Goal: Task Accomplishment & Management: Manage account settings

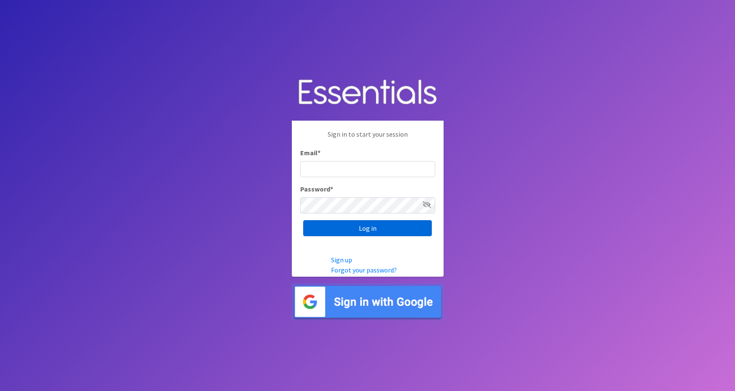
type input "maggie.schneemann@gmail.com"
click at [355, 228] on input "Log in" at bounding box center [367, 228] width 129 height 16
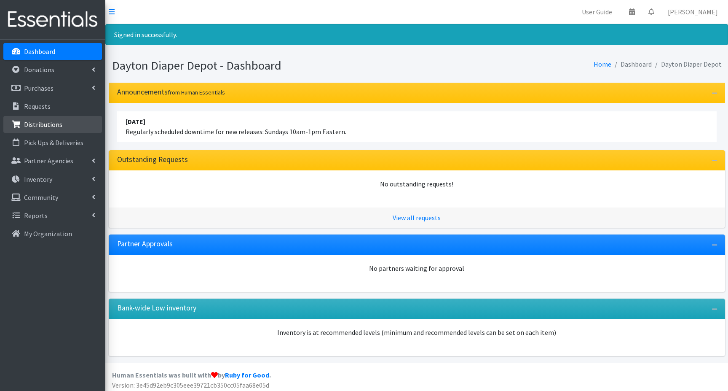
click at [46, 126] on p "Distributions" at bounding box center [43, 124] width 38 height 8
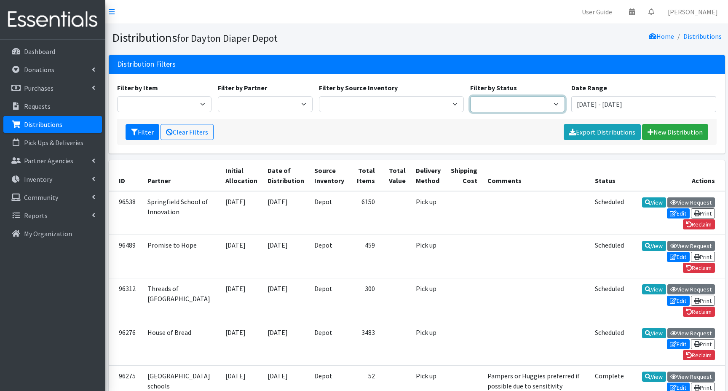
click at [556, 99] on select "Scheduled Complete" at bounding box center [517, 104] width 95 height 16
select select "5"
click at [470, 96] on select "Scheduled Complete" at bounding box center [517, 104] width 95 height 16
click at [137, 134] on icon "submit" at bounding box center [134, 132] width 7 height 7
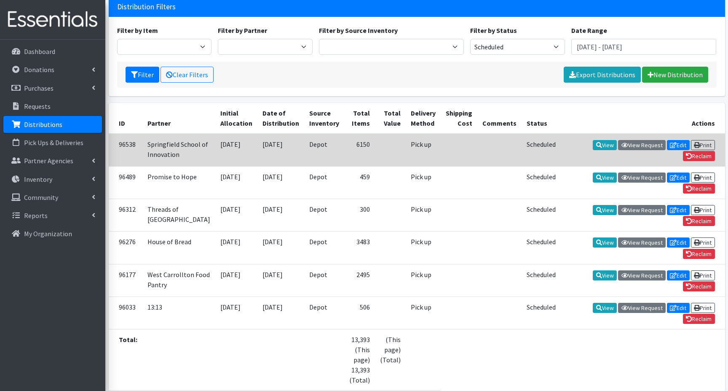
scroll to position [84, 0]
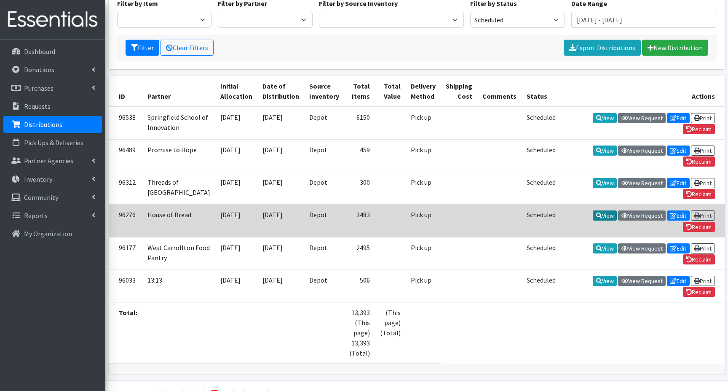
click at [601, 220] on link "View" at bounding box center [605, 215] width 24 height 10
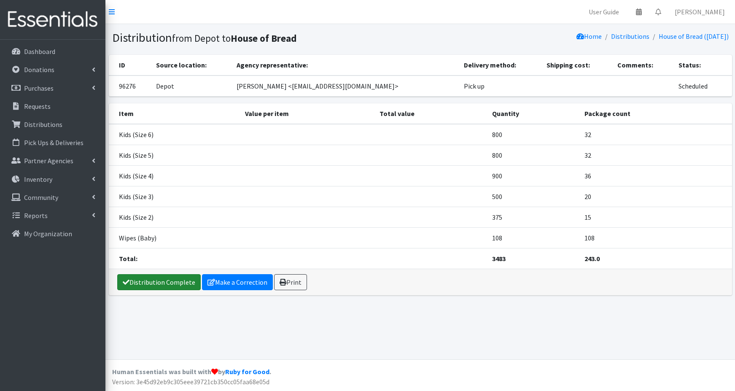
click at [152, 282] on link "Distribution Complete" at bounding box center [158, 282] width 83 height 16
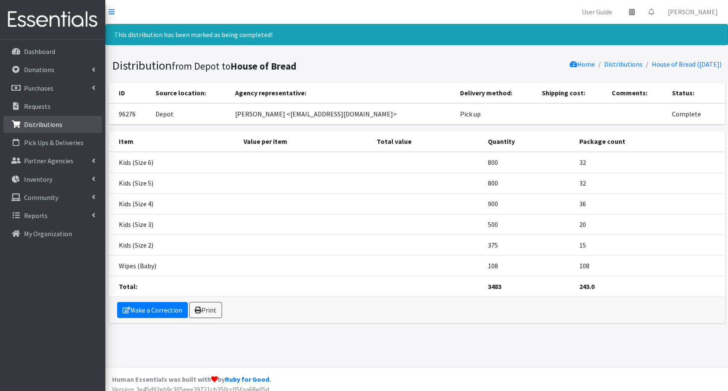
click at [54, 126] on p "Distributions" at bounding box center [43, 124] width 38 height 8
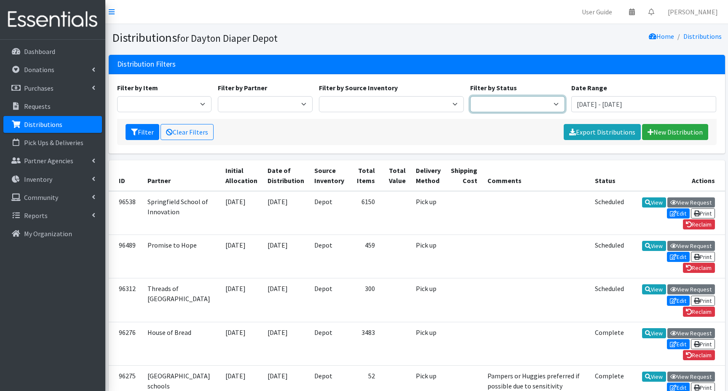
click at [526, 105] on select "Scheduled Complete" at bounding box center [517, 104] width 95 height 16
select select "5"
click at [470, 96] on select "Scheduled Complete" at bounding box center [517, 104] width 95 height 16
click at [141, 131] on button "Filter" at bounding box center [143, 132] width 34 height 16
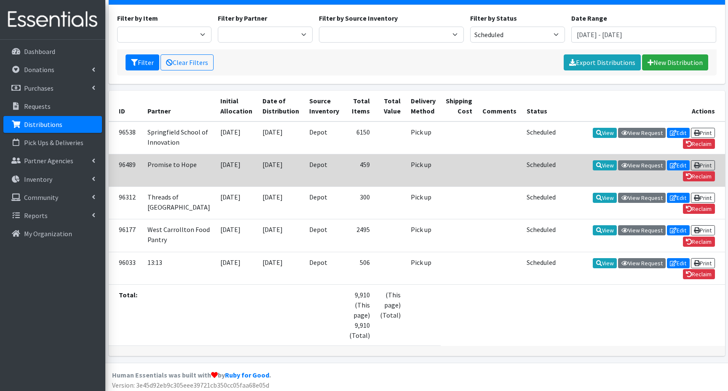
scroll to position [84, 0]
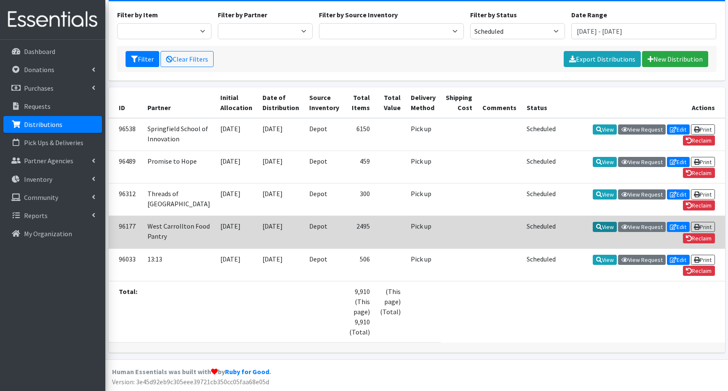
click at [600, 222] on link "View" at bounding box center [605, 227] width 24 height 10
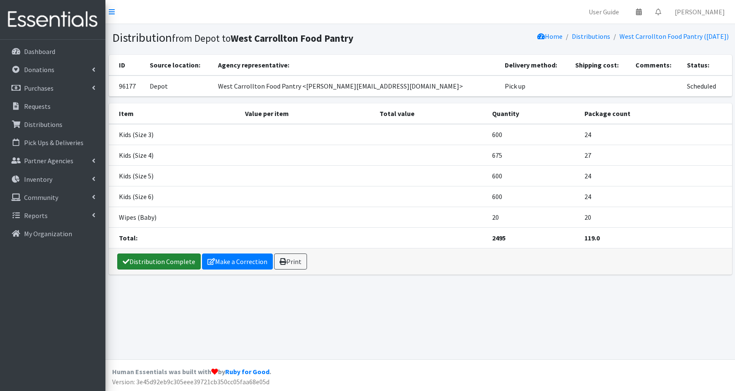
click at [160, 260] on link "Distribution Complete" at bounding box center [158, 261] width 83 height 16
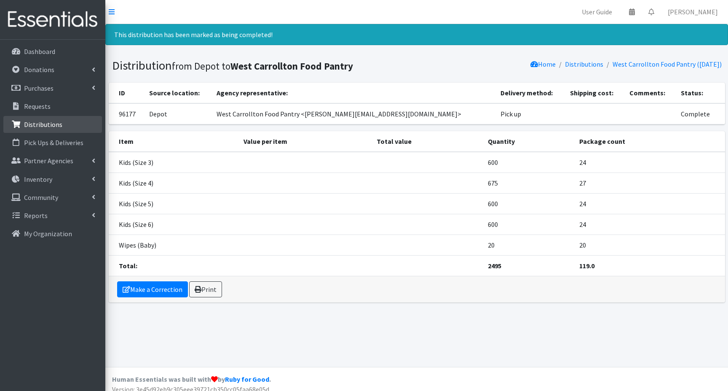
click at [43, 127] on p "Distributions" at bounding box center [43, 124] width 38 height 8
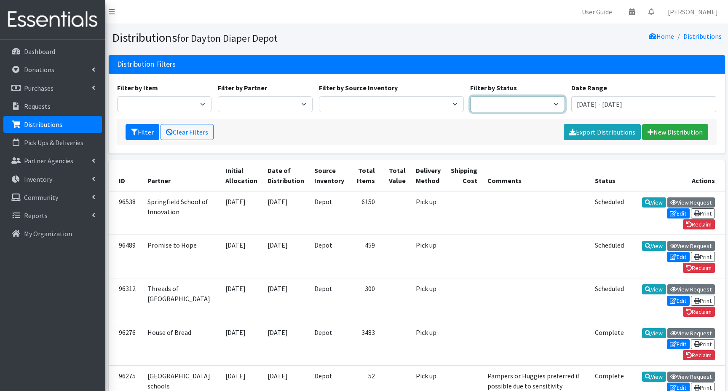
click at [549, 101] on select "Scheduled Complete" at bounding box center [517, 104] width 95 height 16
select select "5"
click at [470, 96] on select "Scheduled Complete" at bounding box center [517, 104] width 95 height 16
click at [142, 132] on button "Filter" at bounding box center [143, 132] width 34 height 16
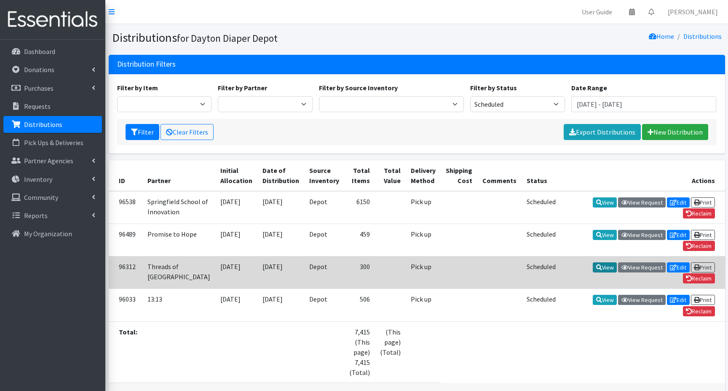
click at [607, 272] on link "View" at bounding box center [605, 267] width 24 height 10
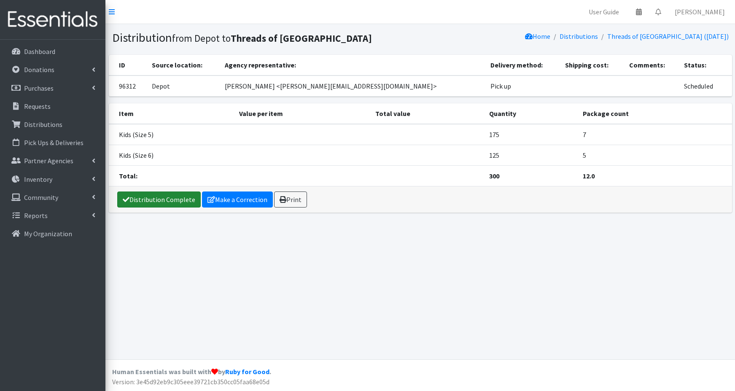
click at [166, 200] on link "Distribution Complete" at bounding box center [158, 199] width 83 height 16
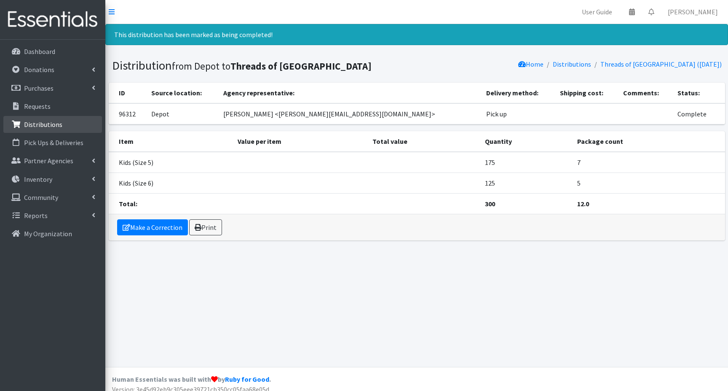
click at [29, 126] on p "Distributions" at bounding box center [43, 124] width 38 height 8
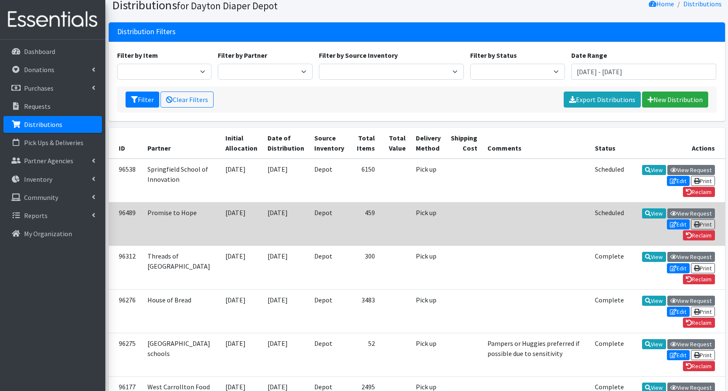
scroll to position [42, 0]
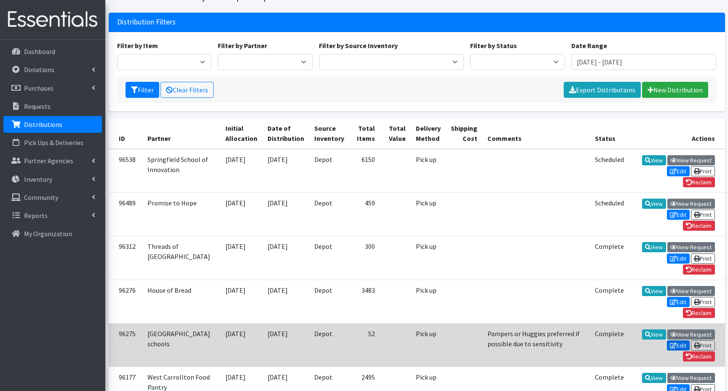
click at [674, 342] on icon at bounding box center [673, 345] width 7 height 6
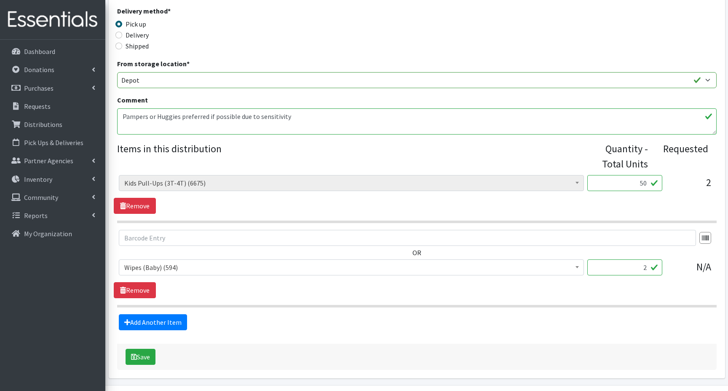
scroll to position [244, 0]
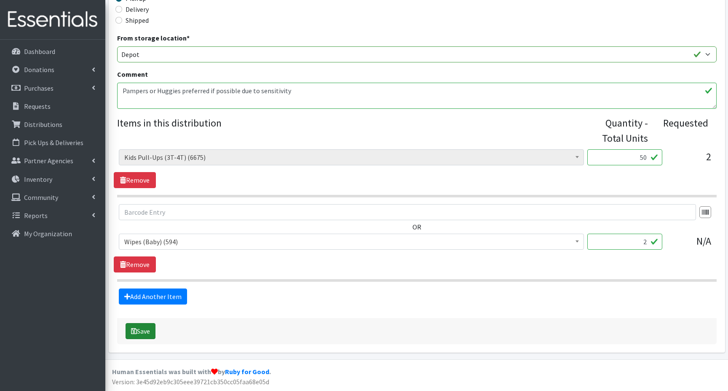
click at [139, 333] on button "Save" at bounding box center [141, 331] width 30 height 16
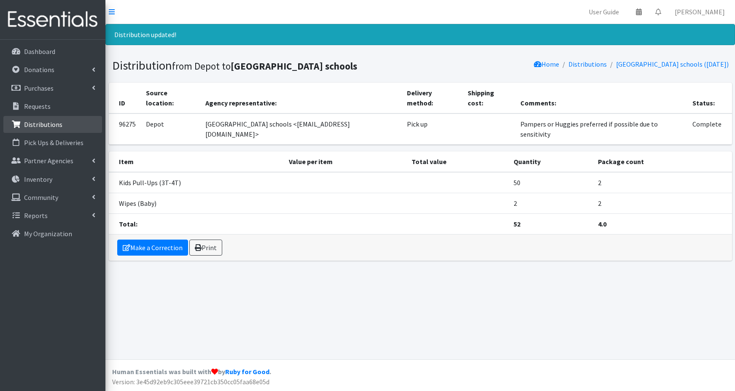
click at [39, 127] on p "Distributions" at bounding box center [43, 124] width 38 height 8
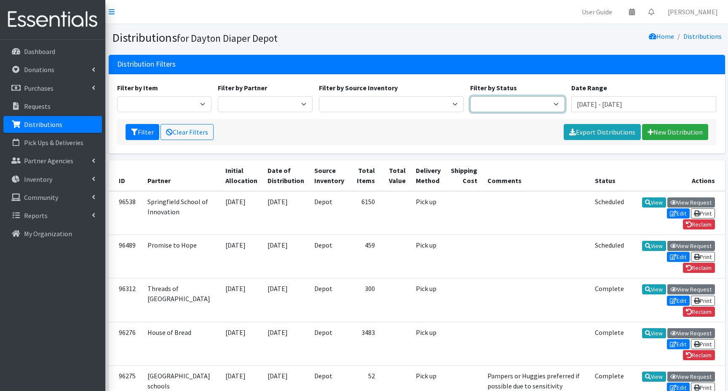
click at [502, 106] on select "Scheduled Complete" at bounding box center [517, 104] width 95 height 16
select select "5"
click at [470, 96] on select "Scheduled Complete" at bounding box center [517, 104] width 95 height 16
click at [135, 133] on icon "submit" at bounding box center [134, 132] width 7 height 7
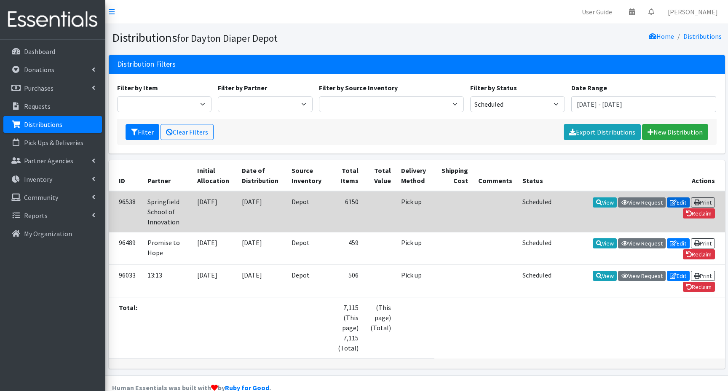
click at [679, 204] on link "Edit" at bounding box center [678, 202] width 23 height 10
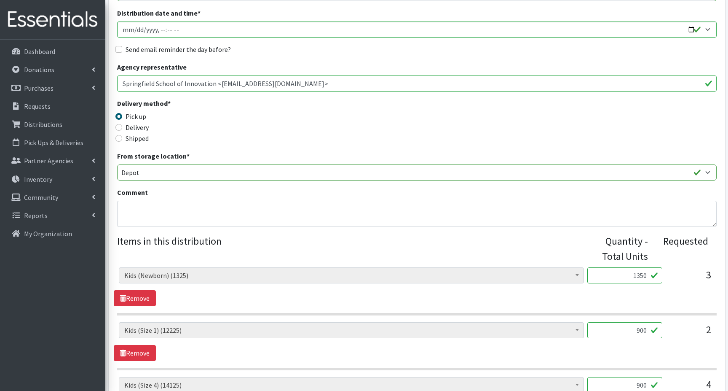
scroll to position [126, 0]
click at [633, 272] on input "1350" at bounding box center [625, 275] width 75 height 16
type input "0"
type input "375"
click at [635, 329] on input "900" at bounding box center [625, 330] width 75 height 16
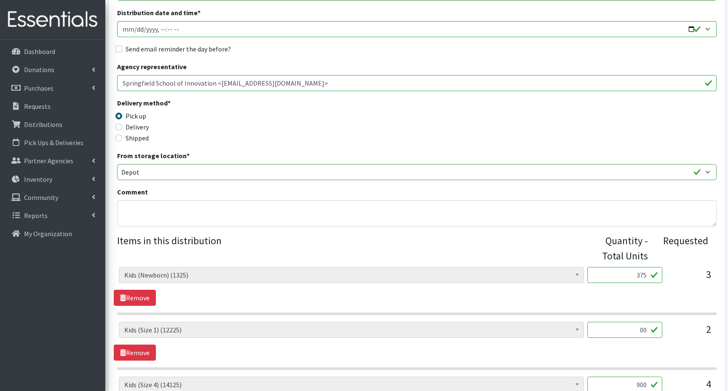
type input "0"
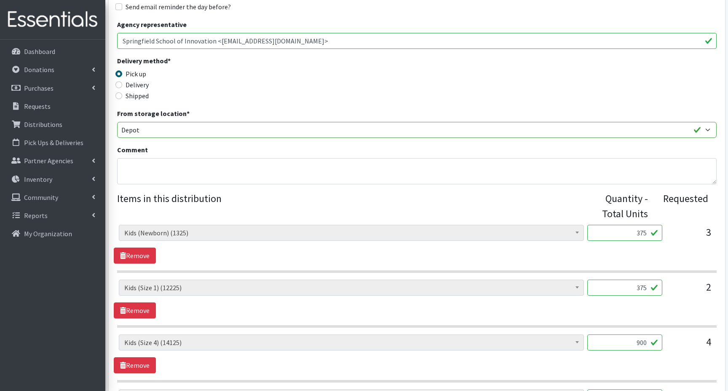
type input "375"
click at [636, 341] on input "900" at bounding box center [625, 342] width 75 height 16
type input "0"
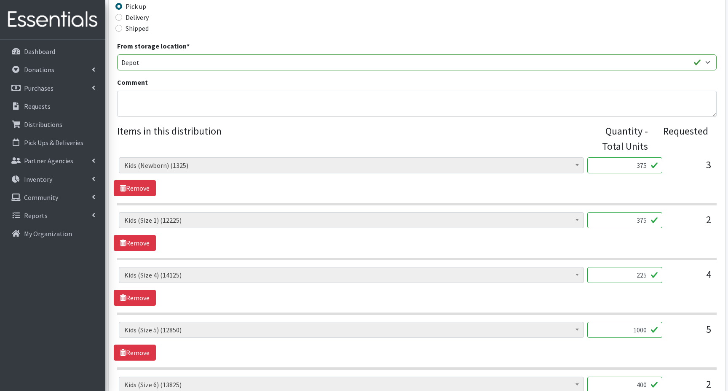
scroll to position [295, 0]
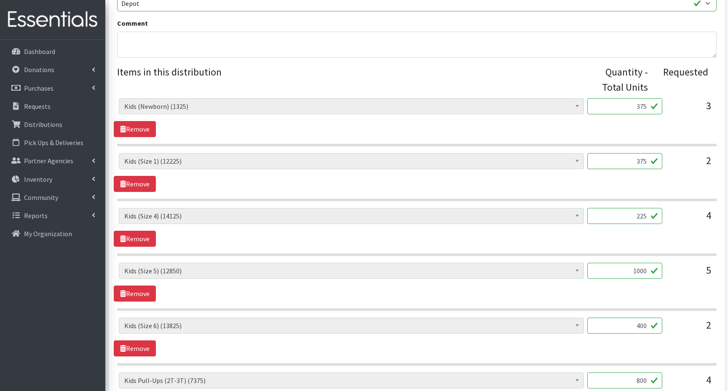
type input "225"
click at [630, 268] on input "1000" at bounding box center [625, 271] width 75 height 16
type input "0"
type input "200"
click at [632, 325] on input "400" at bounding box center [625, 325] width 75 height 16
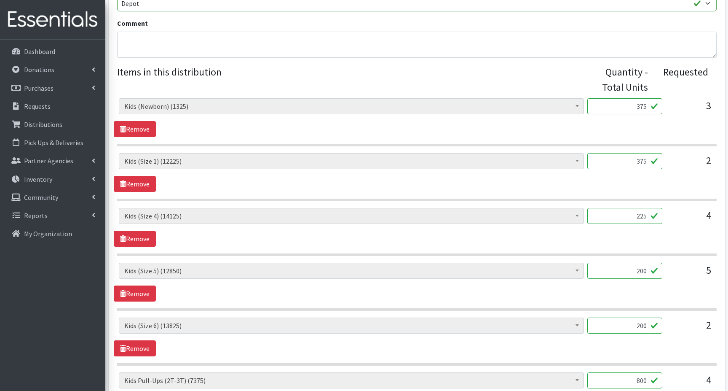
type input "200"
click at [634, 268] on input "200" at bounding box center [625, 271] width 75 height 16
type input "400"
click at [630, 325] on input "200" at bounding box center [625, 325] width 75 height 16
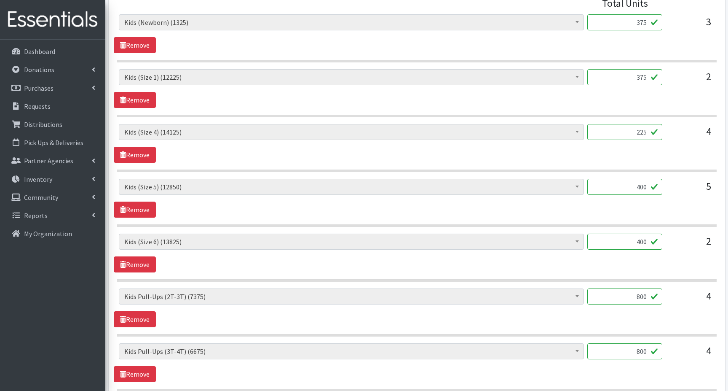
scroll to position [379, 0]
type input "400"
click at [631, 299] on input "800" at bounding box center [625, 296] width 75 height 16
type input "200"
click at [631, 346] on input "800" at bounding box center [625, 351] width 75 height 16
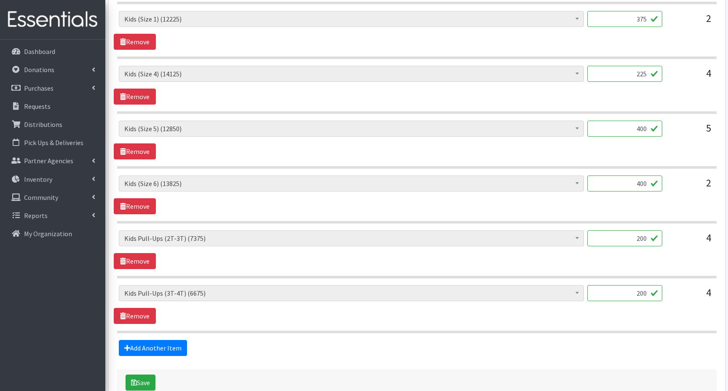
scroll to position [464, 0]
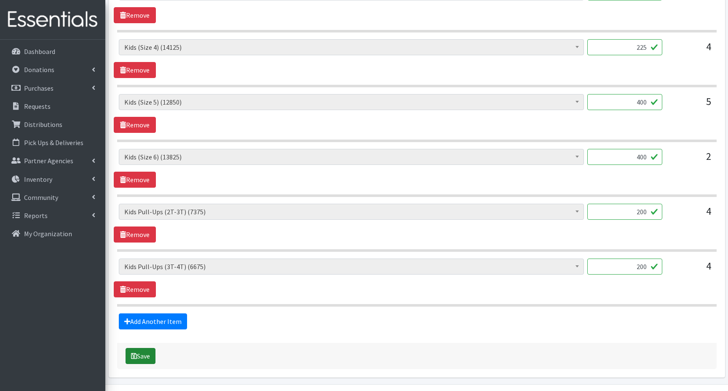
type input "200"
click at [132, 355] on icon "submit" at bounding box center [134, 355] width 6 height 7
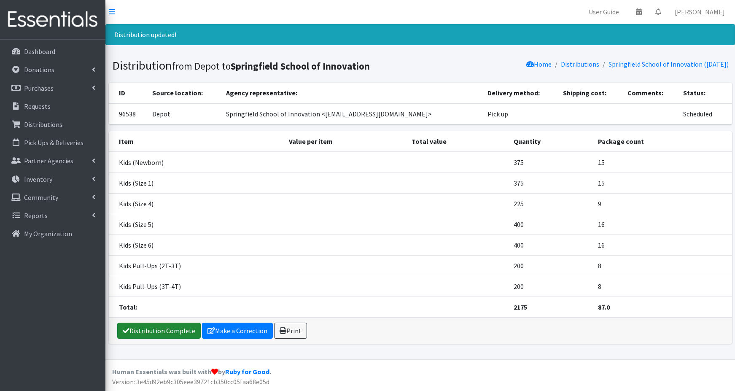
click at [145, 329] on link "Distribution Complete" at bounding box center [158, 330] width 83 height 16
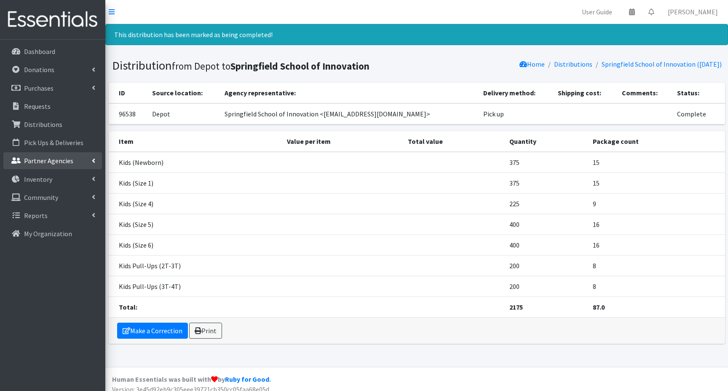
click at [34, 162] on p "Partner Agencies" at bounding box center [48, 160] width 49 height 8
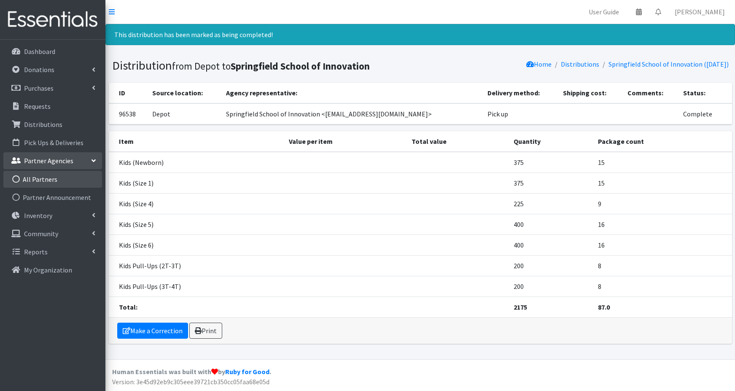
click at [39, 183] on link "All Partners" at bounding box center [52, 179] width 99 height 17
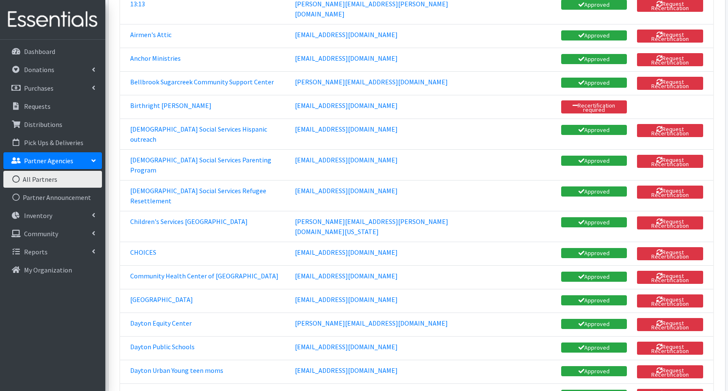
scroll to position [211, 0]
